Goal: Transaction & Acquisition: Purchase product/service

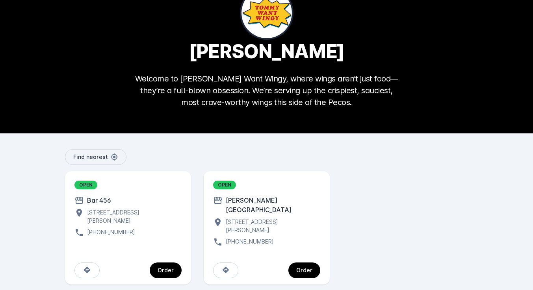
scroll to position [37, 0]
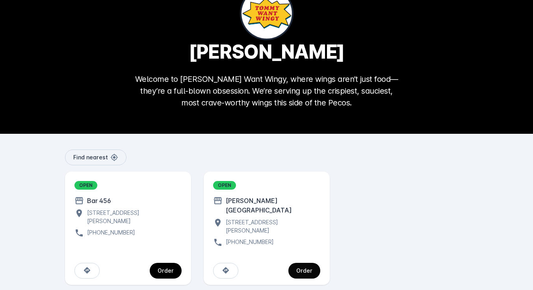
click at [303, 268] on div "Order" at bounding box center [304, 271] width 16 height 6
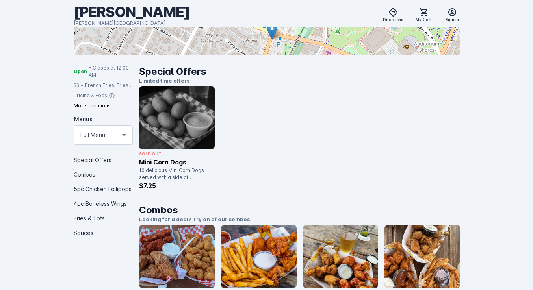
scroll to position [155, 0]
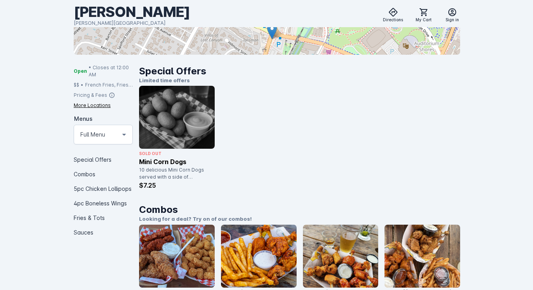
click at [124, 135] on icon at bounding box center [124, 135] width 4 height 2
click at [102, 151] on div "Full Menu" at bounding box center [96, 151] width 33 height 9
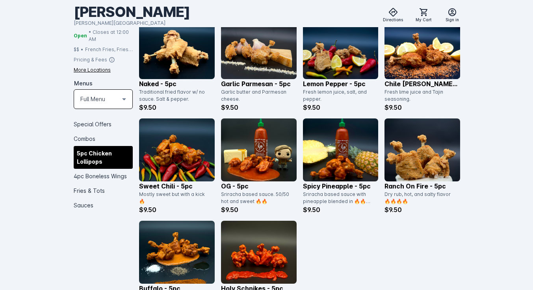
scroll to position [492, 0]
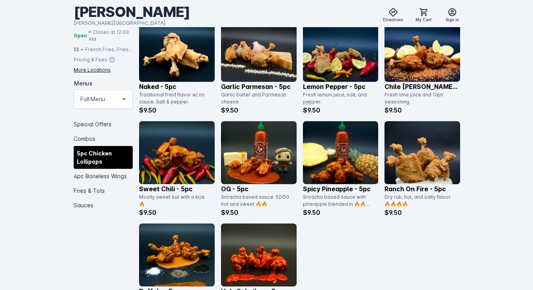
click at [415, 65] on img at bounding box center [422, 50] width 76 height 63
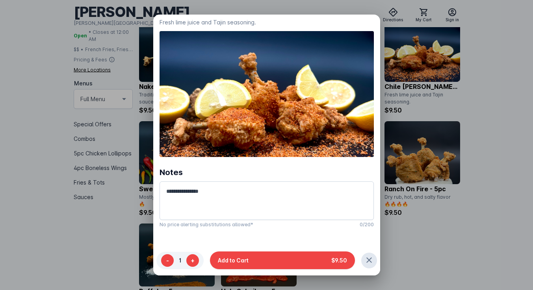
scroll to position [20, 0]
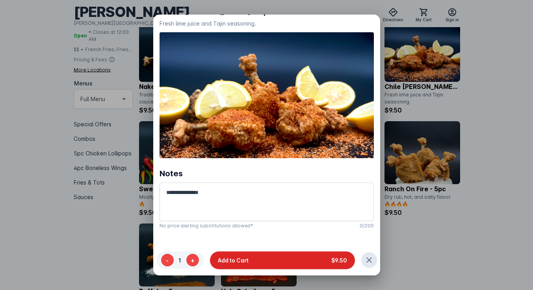
click at [234, 261] on span "Add to Cart" at bounding box center [233, 260] width 31 height 8
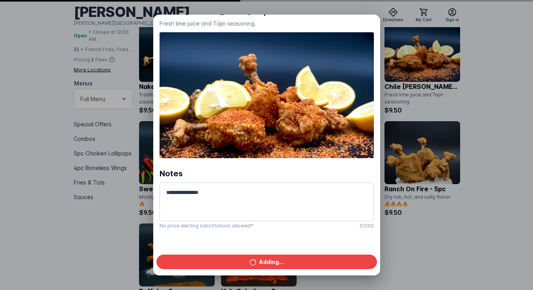
scroll to position [492, 0]
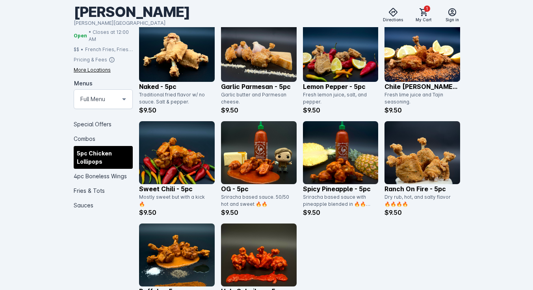
click at [244, 167] on img at bounding box center [259, 152] width 76 height 63
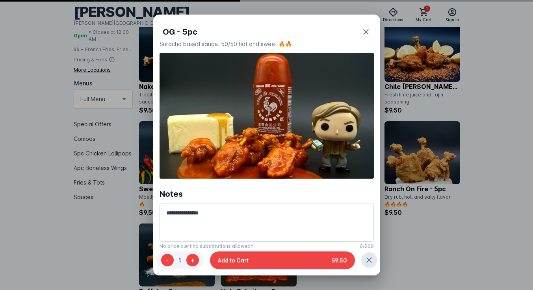
scroll to position [0, 0]
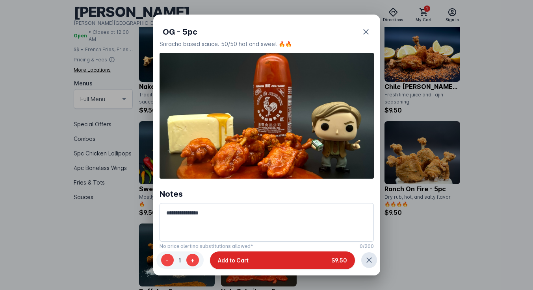
click at [315, 258] on button "Add to Cart $9.50" at bounding box center [282, 261] width 145 height 18
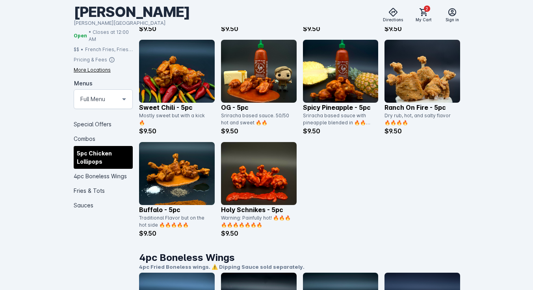
scroll to position [573, 0]
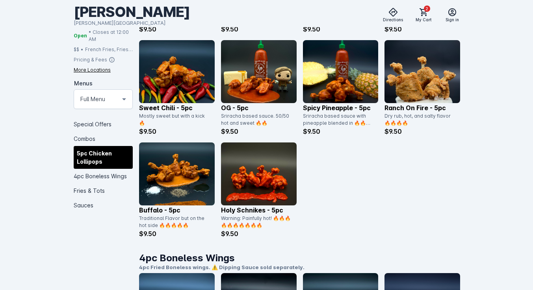
click at [420, 79] on img at bounding box center [422, 71] width 76 height 63
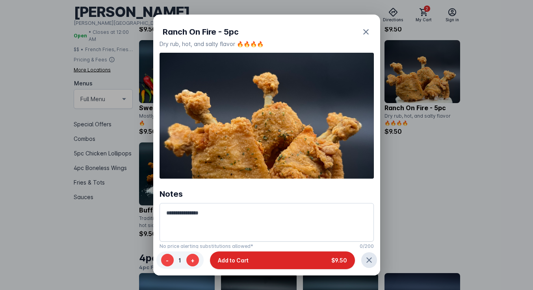
click at [297, 258] on button "Add to Cart $9.50" at bounding box center [282, 261] width 145 height 18
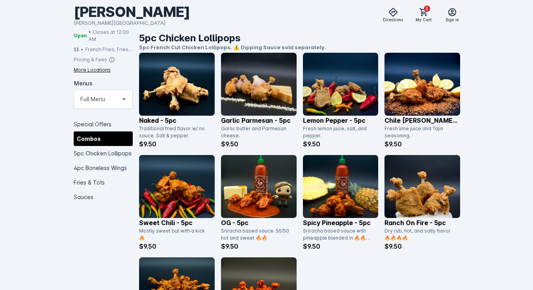
scroll to position [460, 0]
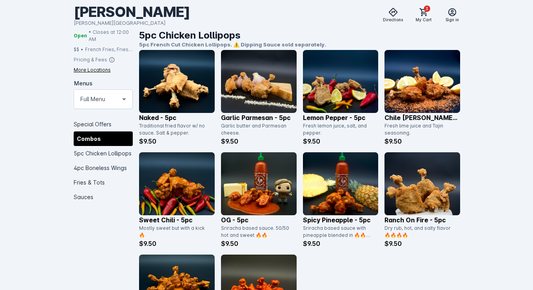
click at [240, 89] on img at bounding box center [259, 81] width 76 height 63
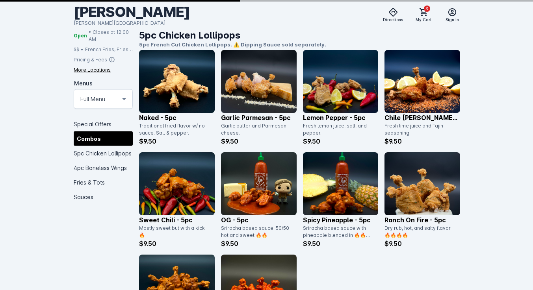
scroll to position [0, 0]
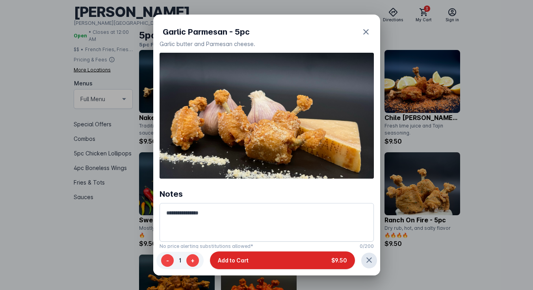
click at [295, 262] on button "Add to Cart $9.50" at bounding box center [282, 261] width 145 height 18
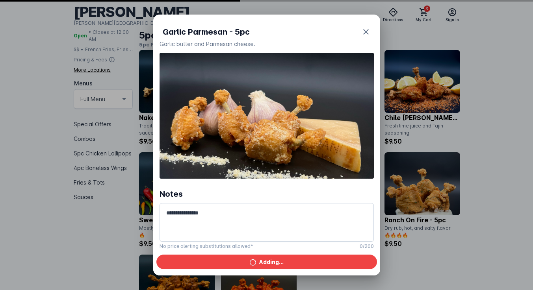
scroll to position [460, 0]
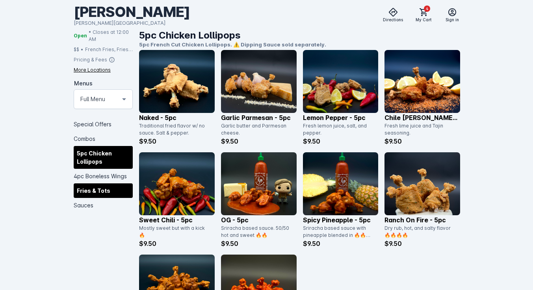
click at [87, 191] on div "Fries & Tots" at bounding box center [103, 190] width 59 height 15
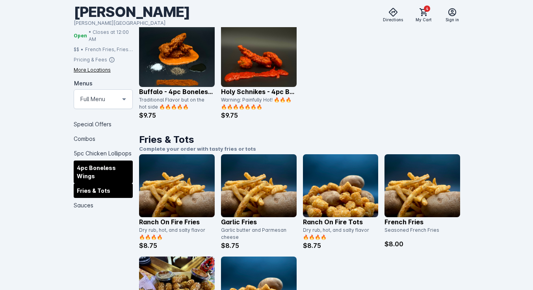
scroll to position [1131, 0]
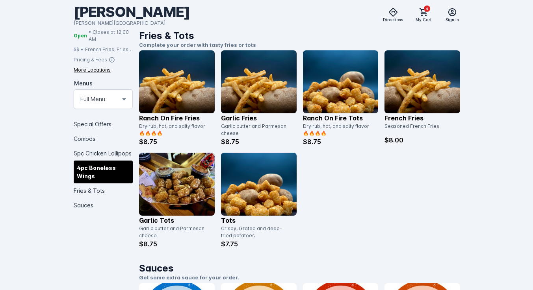
click at [249, 193] on img at bounding box center [259, 184] width 76 height 63
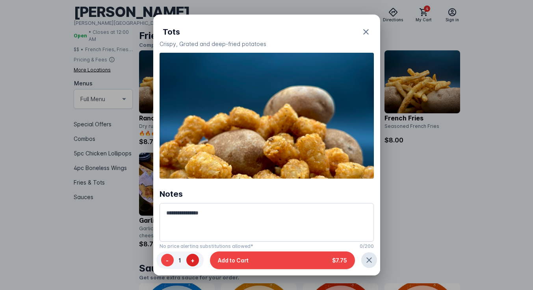
click at [192, 260] on button "+" at bounding box center [192, 260] width 13 height 13
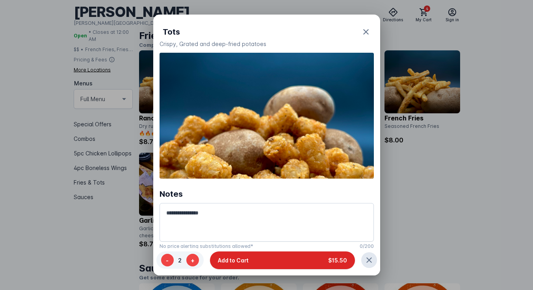
click at [271, 260] on button "Add to Cart $15.50" at bounding box center [282, 261] width 145 height 18
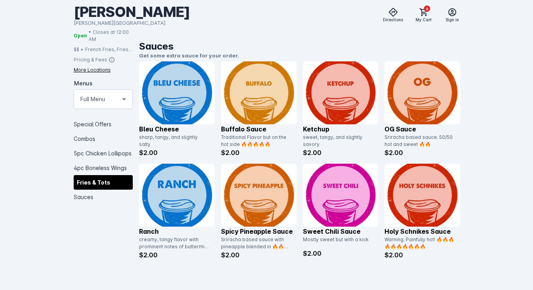
scroll to position [1353, 0]
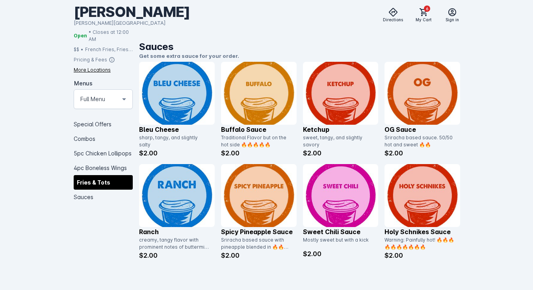
click at [163, 198] on img at bounding box center [177, 195] width 76 height 63
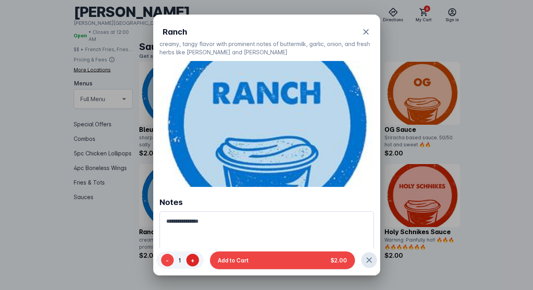
click at [194, 258] on button "+" at bounding box center [192, 260] width 13 height 13
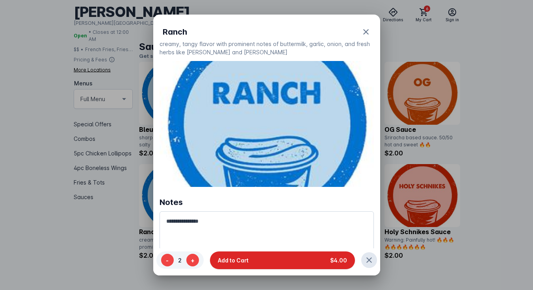
click at [253, 258] on button "Add to Cart $4.00" at bounding box center [282, 261] width 145 height 18
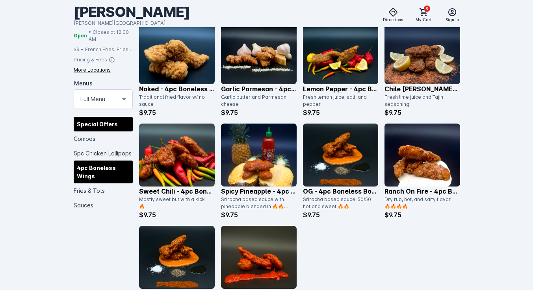
scroll to position [824, 0]
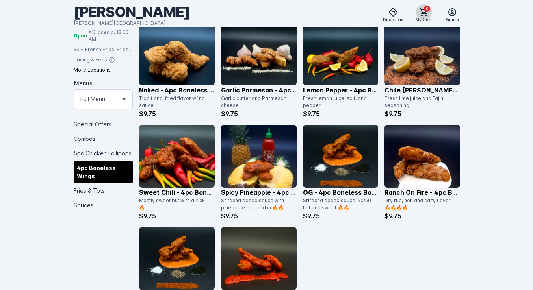
click at [425, 10] on span "8" at bounding box center [427, 9] width 6 height 6
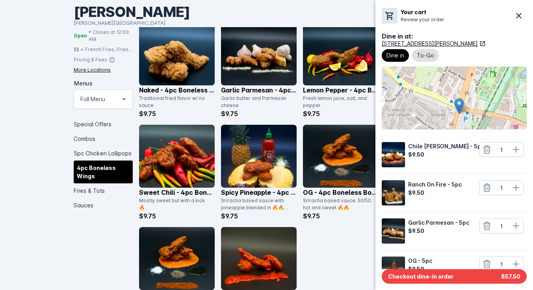
scroll to position [0, 0]
click at [425, 56] on span "To-Go" at bounding box center [425, 55] width 17 height 9
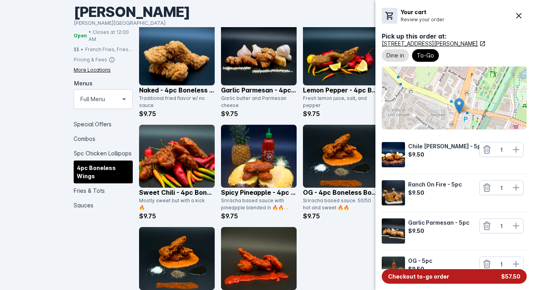
click at [427, 277] on span "Checkout to-go order" at bounding box center [418, 277] width 61 height 8
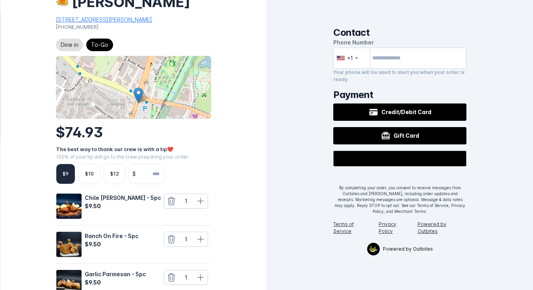
scroll to position [26, 0]
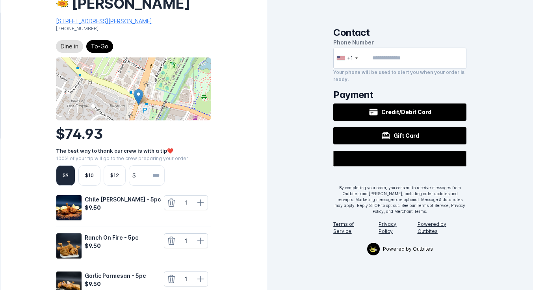
click at [147, 186] on input "number" at bounding box center [151, 176] width 25 height 20
click at [182, 186] on div "$9 $10 $12 $" at bounding box center [133, 175] width 155 height 20
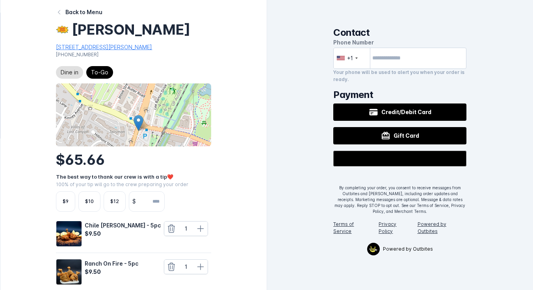
scroll to position [0, 0]
click at [100, 77] on span "To-Go" at bounding box center [99, 72] width 17 height 9
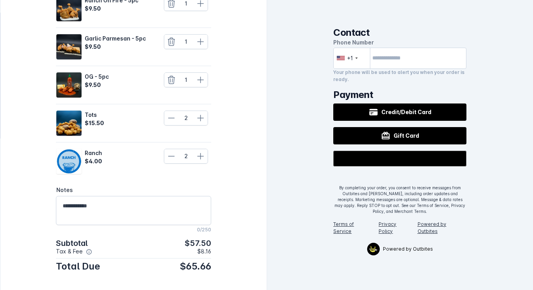
scroll to position [277, 0]
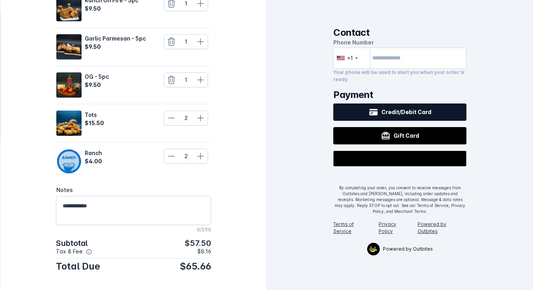
click at [373, 112] on icon at bounding box center [373, 112] width 9 height 9
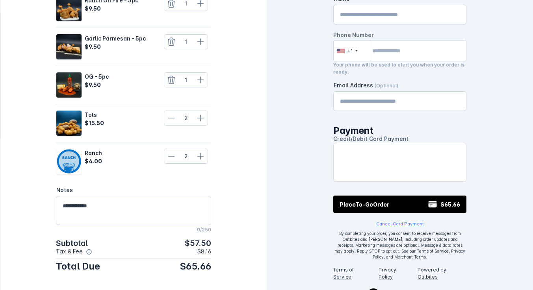
scroll to position [0, 0]
type input "****"
type input "**********"
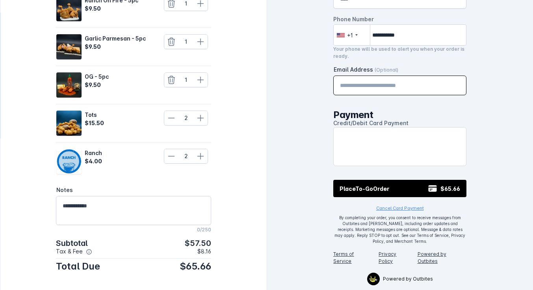
scroll to position [15, 0]
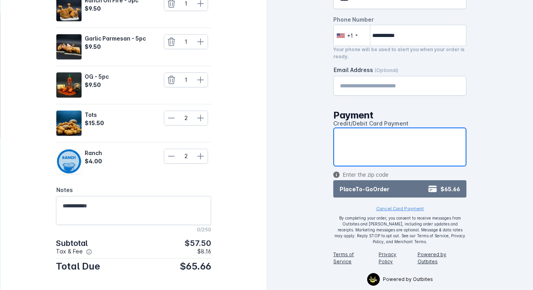
click at [401, 193] on button "Place To-Go Order $65.66" at bounding box center [399, 188] width 133 height 17
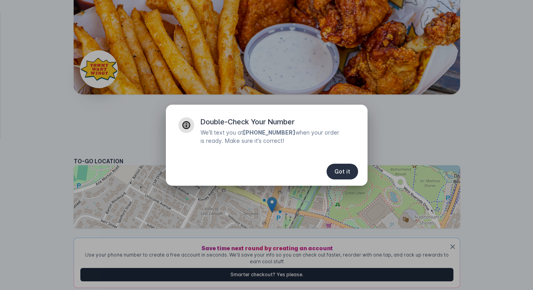
click at [341, 169] on span "Got it" at bounding box center [342, 172] width 16 height 6
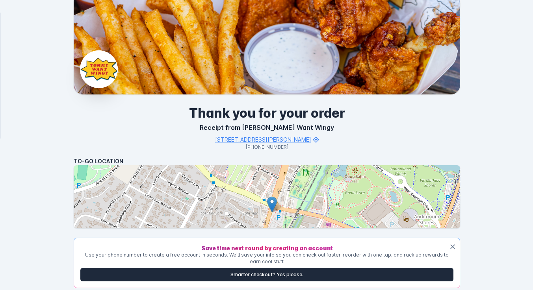
click at [292, 208] on div at bounding box center [267, 196] width 386 height 63
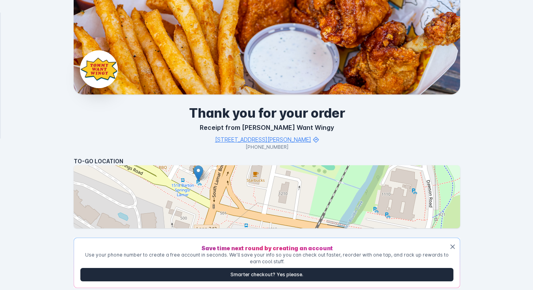
click at [453, 246] on icon "Dismiss" at bounding box center [453, 247] width 8 height 8
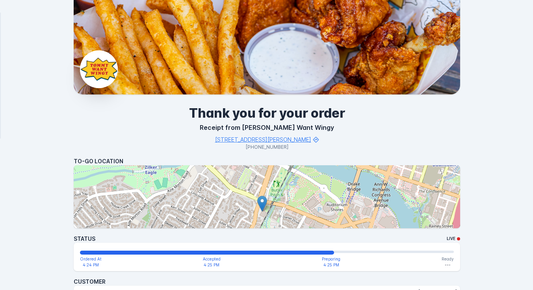
click at [255, 219] on div at bounding box center [267, 196] width 386 height 63
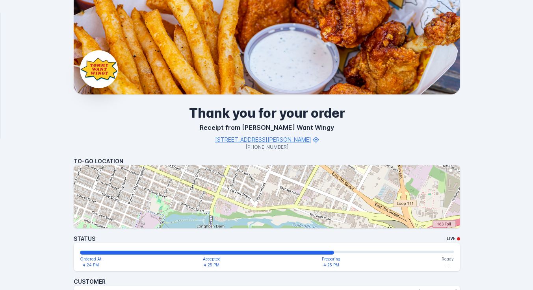
drag, startPoint x: 138, startPoint y: 204, endPoint x: 229, endPoint y: 186, distance: 93.3
click at [229, 186] on div at bounding box center [267, 196] width 386 height 63
click at [249, 140] on div "[STREET_ADDRESS][PERSON_NAME]" at bounding box center [263, 140] width 96 height 8
